Goal: Navigation & Orientation: Find specific page/section

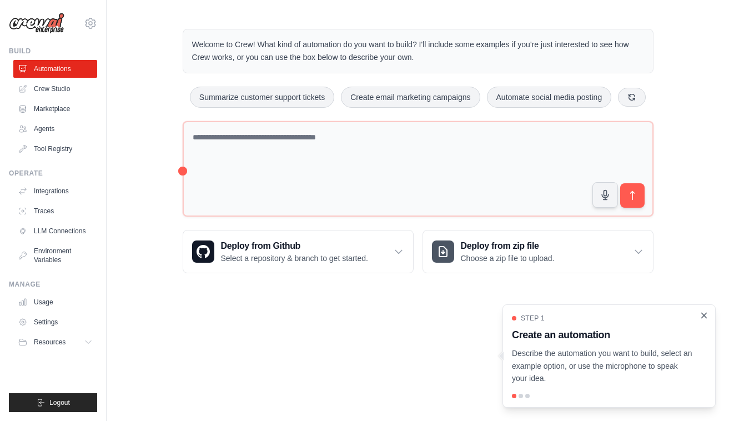
click at [703, 314] on icon "Close walkthrough" at bounding box center [704, 315] width 10 height 10
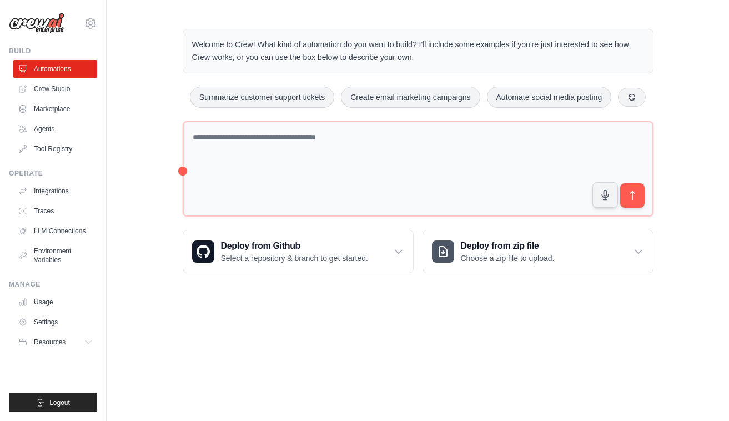
click at [480, 372] on body "[EMAIL_ADDRESS][DOMAIN_NAME] Settings Build Automations Crew Studio" at bounding box center [364, 210] width 729 height 421
click at [33, 130] on link "Agents" at bounding box center [56, 129] width 84 height 18
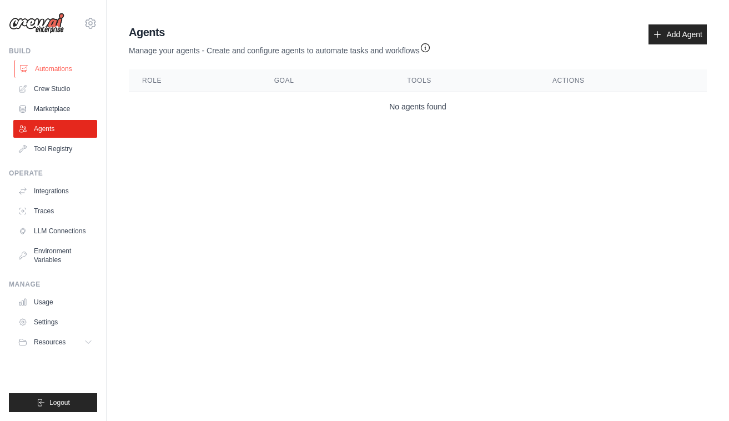
click at [41, 70] on link "Automations" at bounding box center [56, 69] width 84 height 18
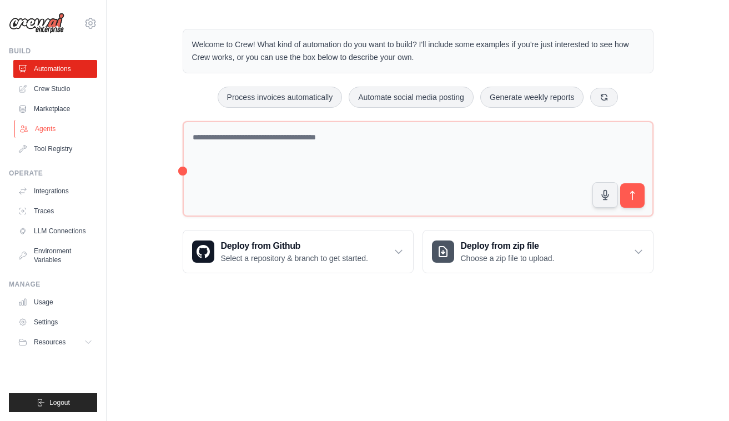
click at [54, 129] on link "Agents" at bounding box center [56, 129] width 84 height 18
